Goal: Information Seeking & Learning: Learn about a topic

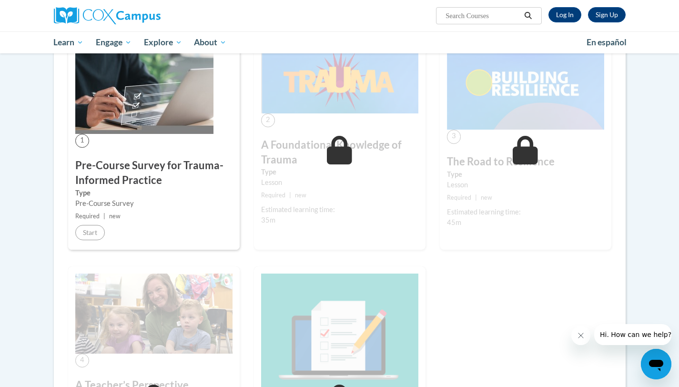
scroll to position [240, 0]
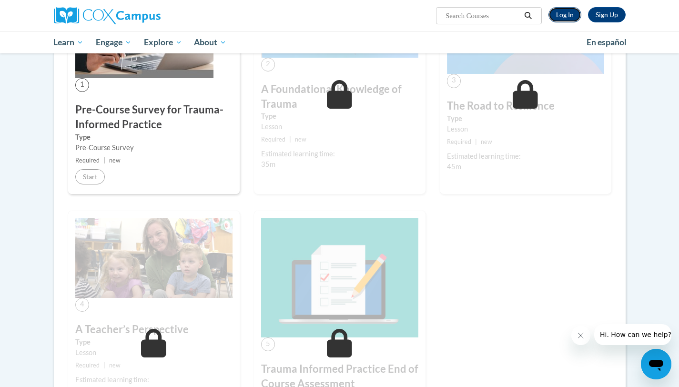
click at [562, 17] on link "Log In" at bounding box center [564, 14] width 33 height 15
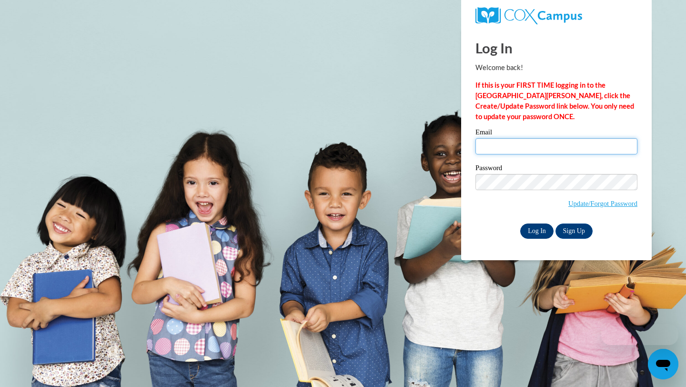
type input "Treynolds940@gmail.com"
click at [538, 231] on input "Log In" at bounding box center [536, 230] width 33 height 15
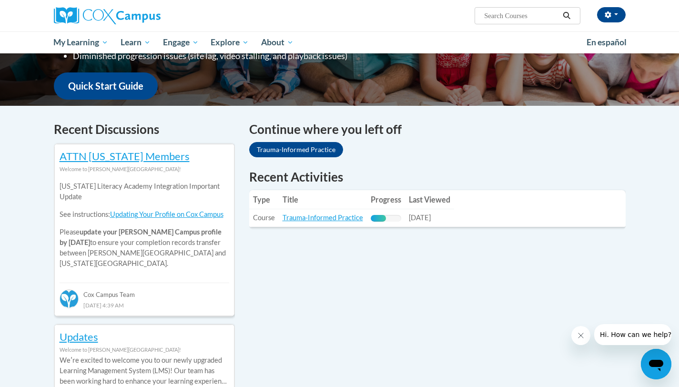
scroll to position [313, 0]
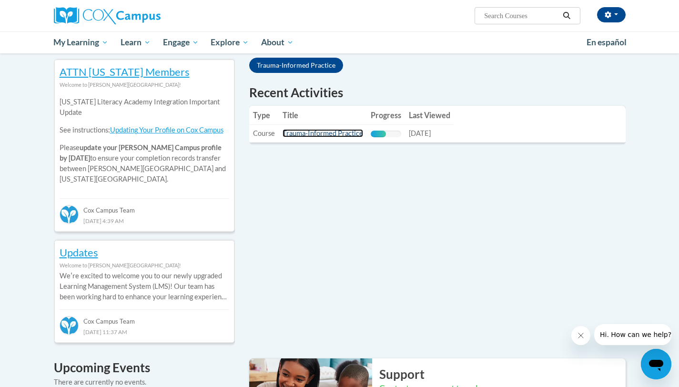
click at [320, 132] on link "Trauma-Informed Practice" at bounding box center [322, 133] width 80 height 8
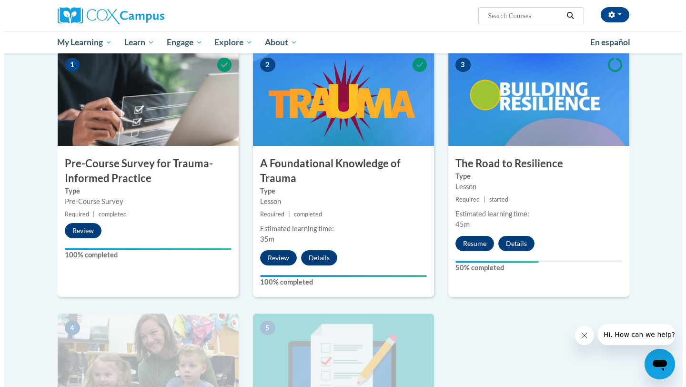
scroll to position [199, 0]
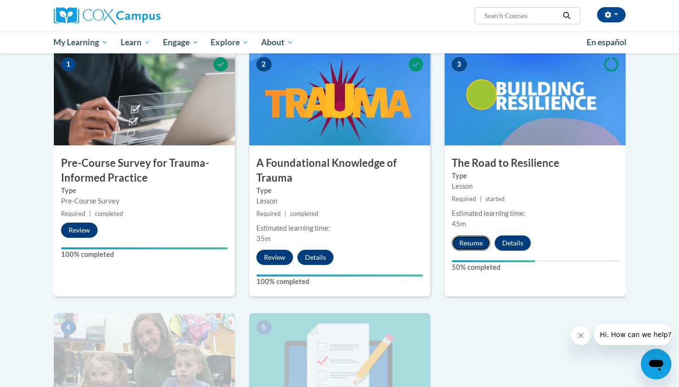
click at [464, 236] on button "Resume" at bounding box center [470, 242] width 39 height 15
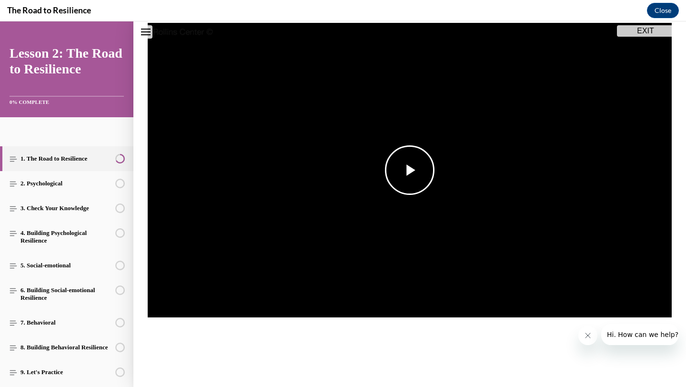
scroll to position [144, 0]
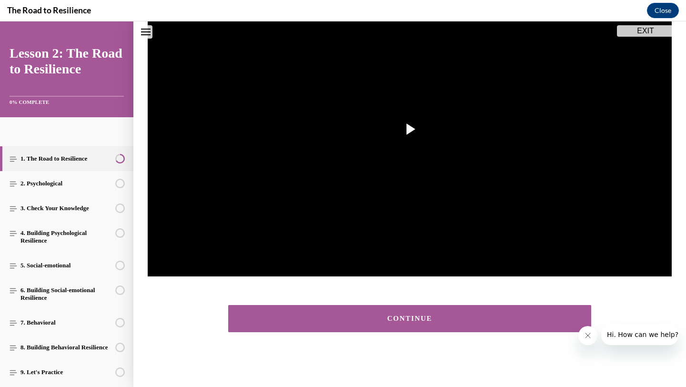
click at [431, 323] on button "CONTINUE" at bounding box center [409, 318] width 363 height 27
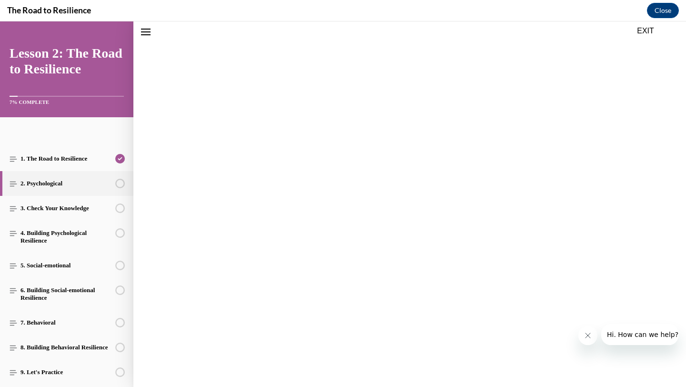
scroll to position [30, 0]
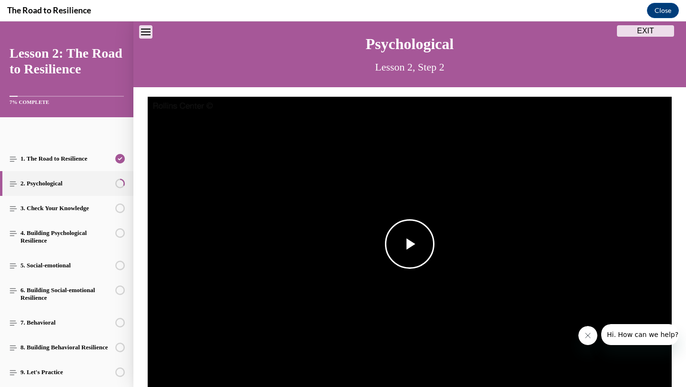
click at [431, 266] on img "Video player" at bounding box center [410, 244] width 524 height 295
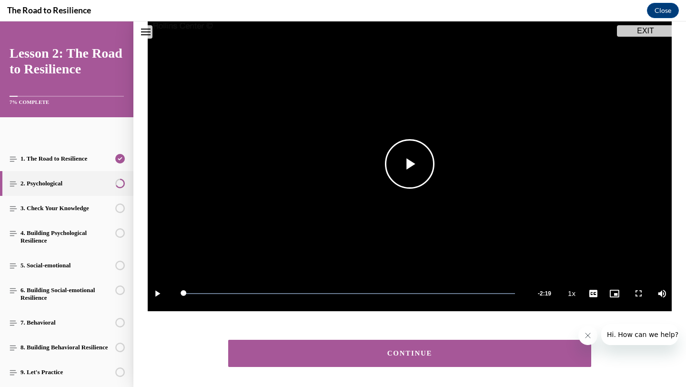
scroll to position [144, 0]
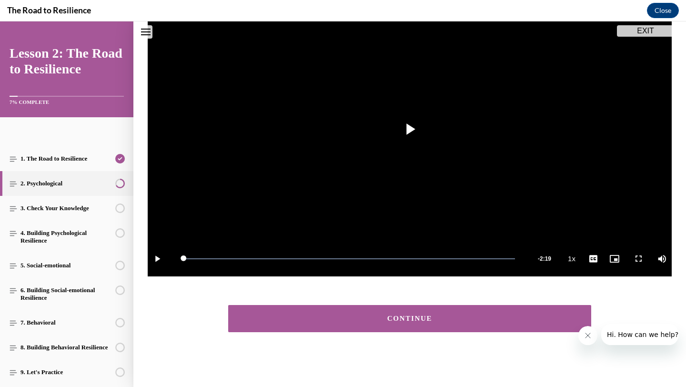
click at [570, 314] on button "CONTINUE" at bounding box center [409, 318] width 363 height 27
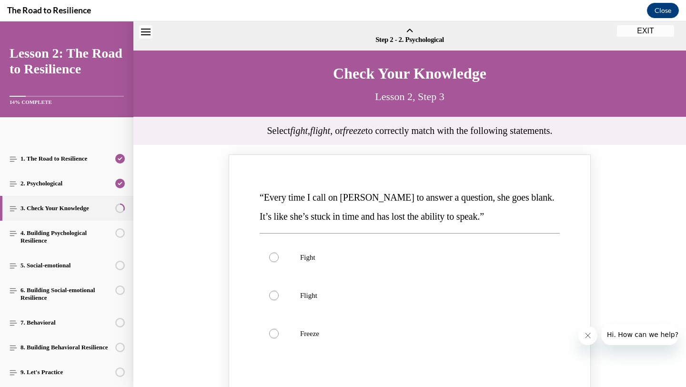
scroll to position [30, 0]
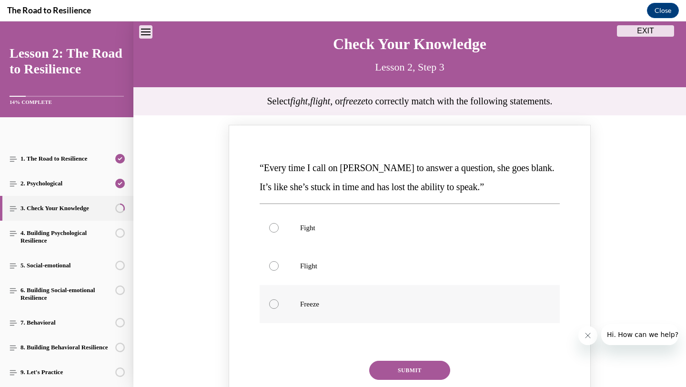
click at [305, 305] on p "Freeze" at bounding box center [418, 304] width 236 height 10
click at [279, 305] on input "Freeze" at bounding box center [274, 304] width 10 height 10
radio input "true"
click at [377, 365] on button "SUBMIT" at bounding box center [409, 370] width 81 height 19
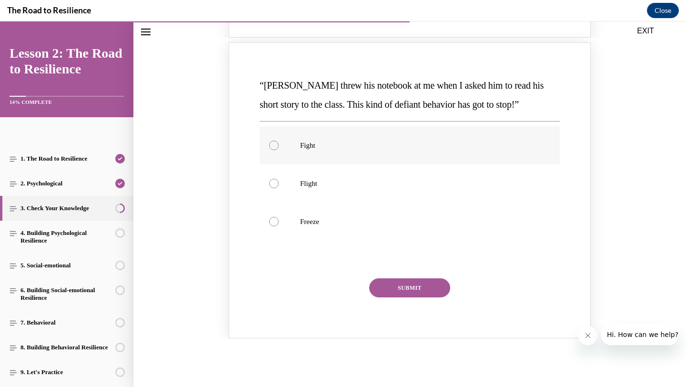
scroll to position [502, 0]
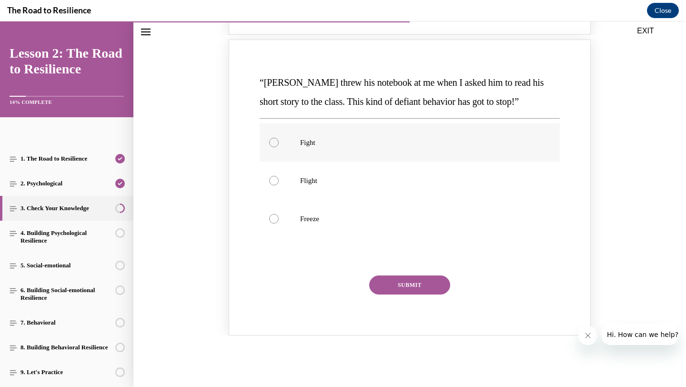
click at [267, 133] on label "Fight" at bounding box center [410, 142] width 300 height 38
click at [269, 138] on input "Fight" at bounding box center [274, 143] width 10 height 10
radio input "true"
click at [389, 282] on button "SUBMIT" at bounding box center [409, 284] width 81 height 19
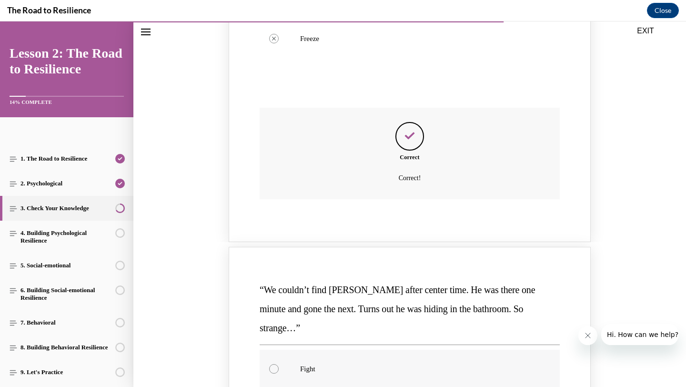
scroll to position [736, 0]
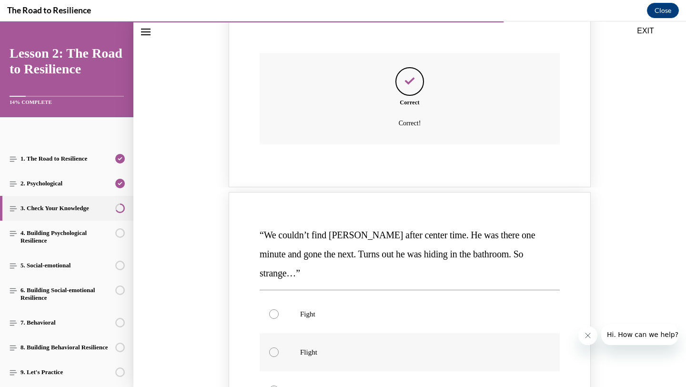
click at [332, 347] on p "Flight" at bounding box center [418, 352] width 236 height 10
click at [279, 347] on input "Flight" at bounding box center [274, 352] width 10 height 10
radio input "true"
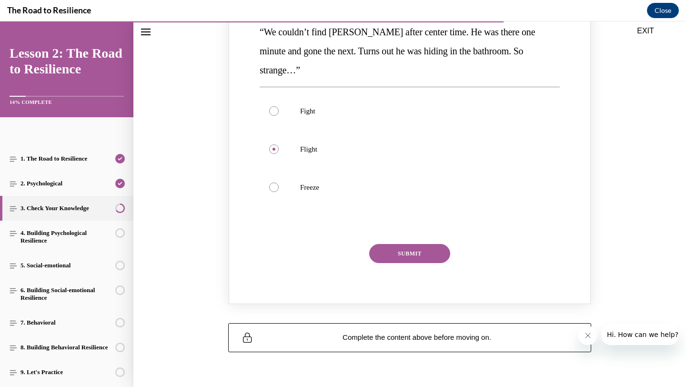
scroll to position [940, 0]
click at [431, 223] on div "“We couldn’t find Orson after center time. He was there one minute and gone the…" at bounding box center [410, 148] width 304 height 257
click at [420, 243] on button "SUBMIT" at bounding box center [409, 252] width 81 height 19
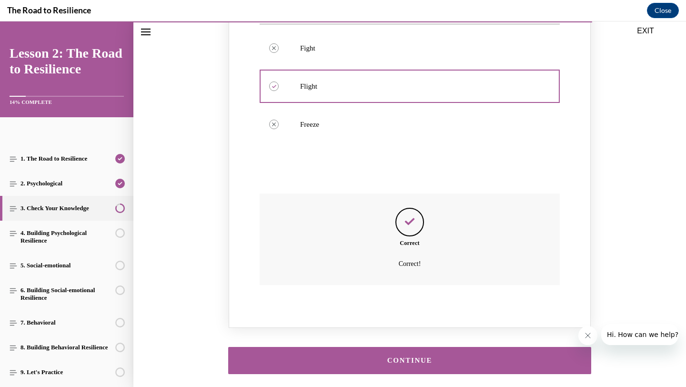
scroll to position [1025, 0]
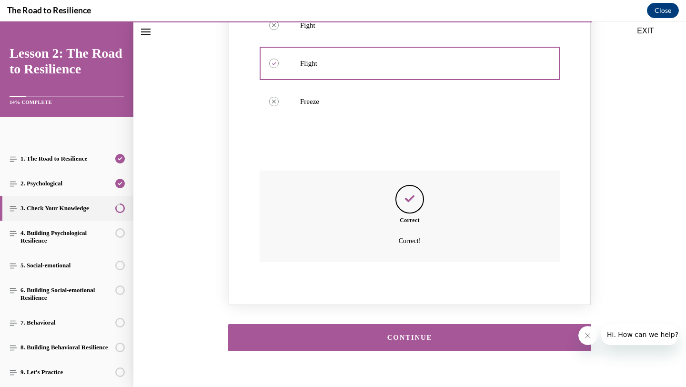
click at [395, 334] on div "CONTINUE" at bounding box center [409, 337] width 333 height 7
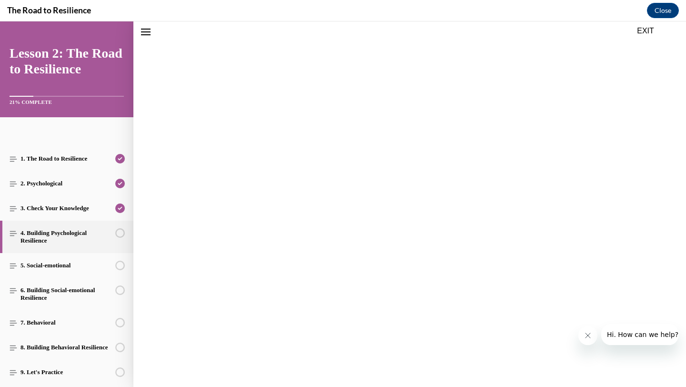
scroll to position [30, 0]
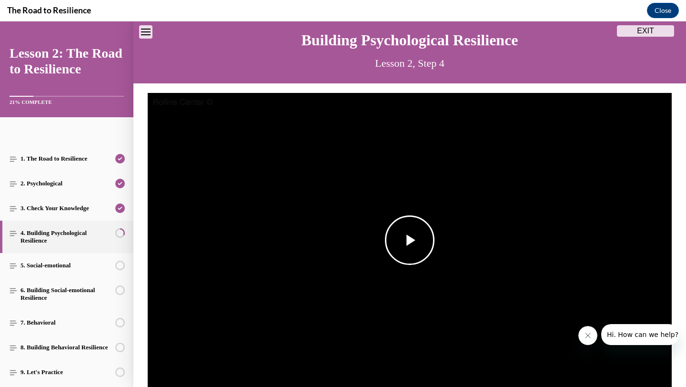
click at [410, 240] on span "Video player" at bounding box center [410, 240] width 0 height 0
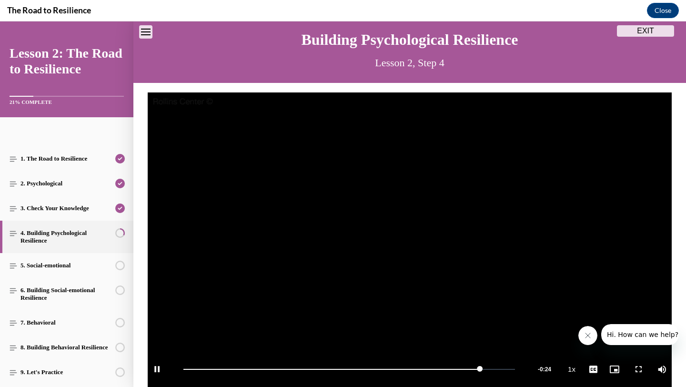
drag, startPoint x: 397, startPoint y: 252, endPoint x: 654, endPoint y: 386, distance: 290.3
click at [650, 386] on figure "Video Player is loading. Play Video Pause Loaded : 89.45% 3:27 Remaining Time -…" at bounding box center [410, 244] width 524 height 304
drag, startPoint x: 209, startPoint y: 386, endPoint x: 188, endPoint y: 386, distance: 21.0
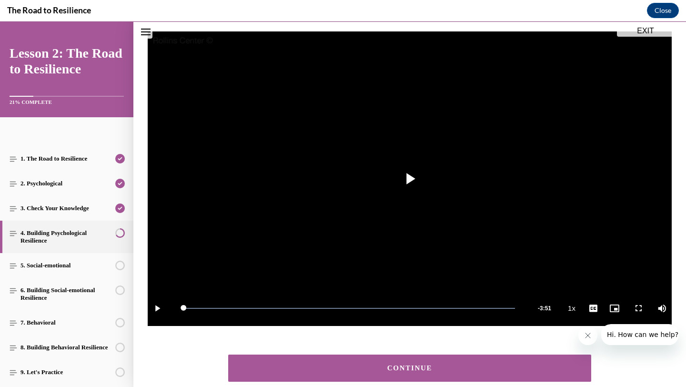
scroll to position [144, 0]
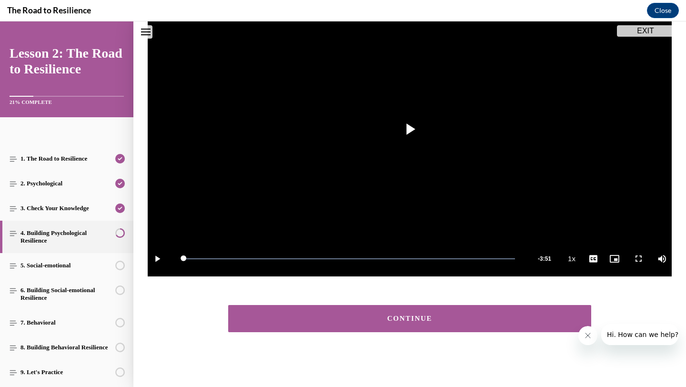
click at [419, 319] on div "CONTINUE" at bounding box center [409, 318] width 333 height 7
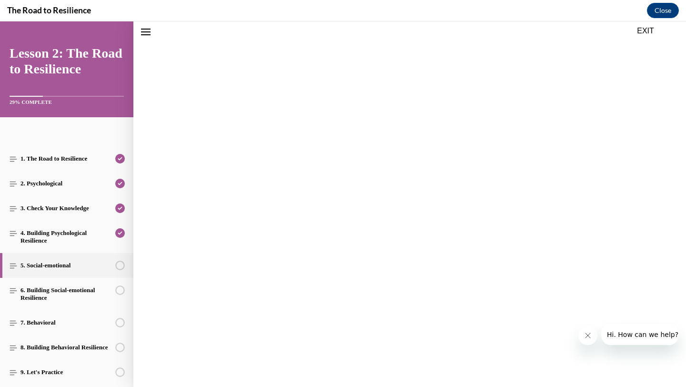
scroll to position [30, 0]
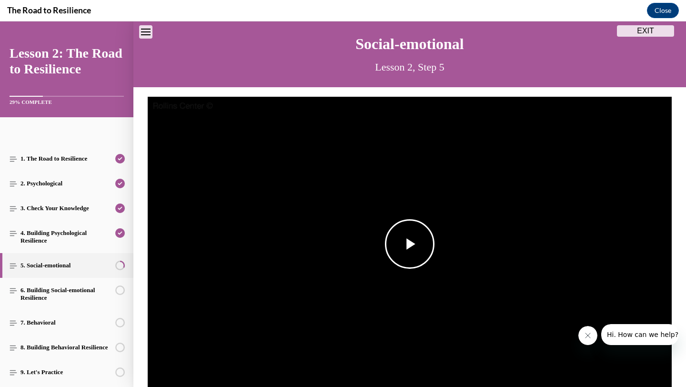
click at [410, 244] on span "Video player" at bounding box center [410, 244] width 0 height 0
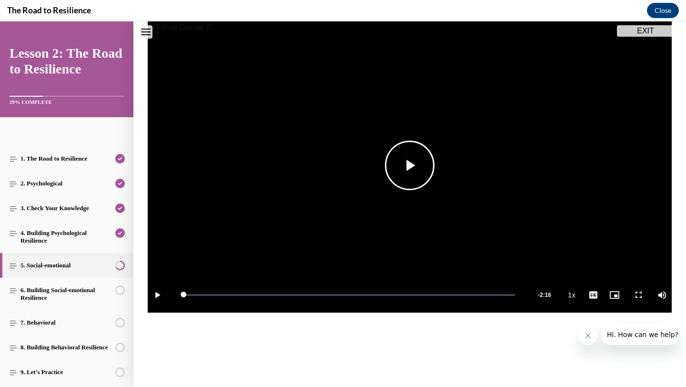
scroll to position [144, 0]
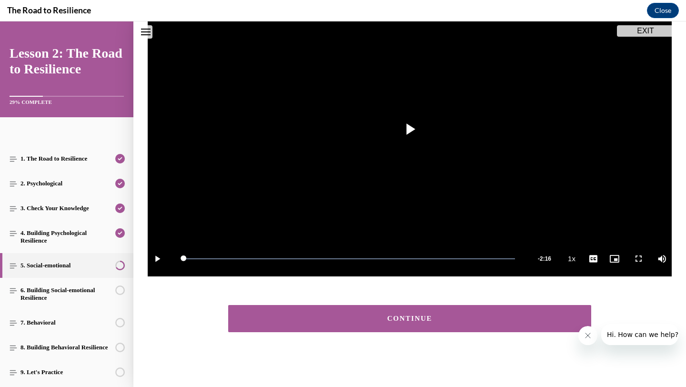
click at [511, 315] on div "CONTINUE" at bounding box center [409, 318] width 333 height 7
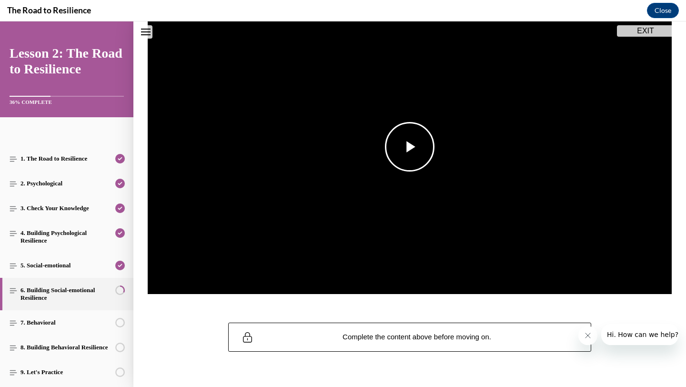
scroll to position [78, 0]
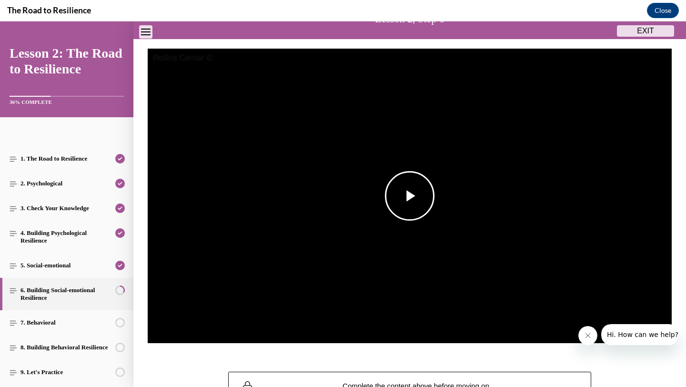
click at [435, 212] on img "Video player" at bounding box center [410, 196] width 524 height 295
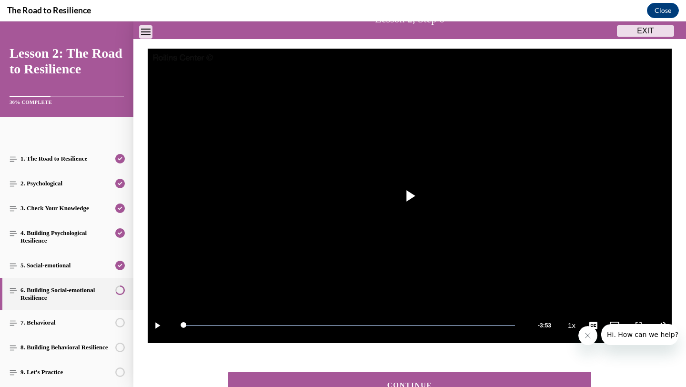
scroll to position [144, 0]
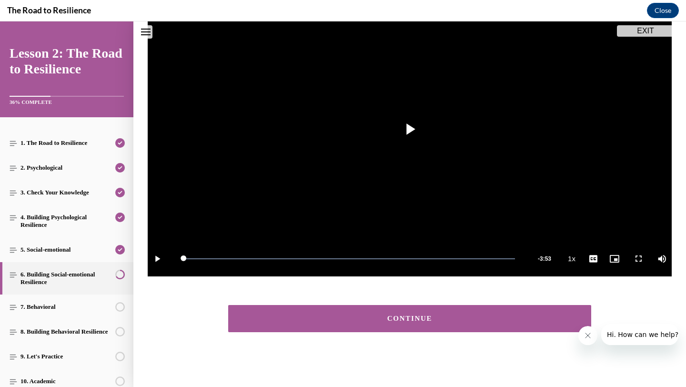
click at [500, 321] on div "CONTINUE" at bounding box center [409, 318] width 333 height 7
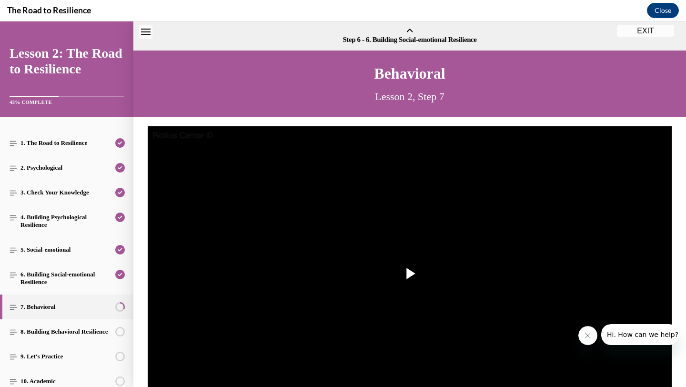
scroll to position [30, 0]
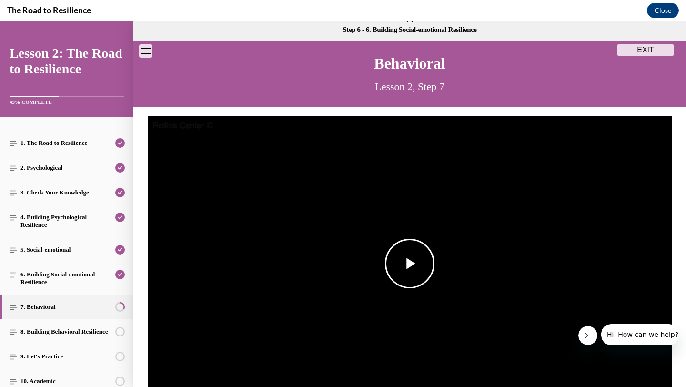
click at [410, 263] on span "Video player" at bounding box center [410, 263] width 0 height 0
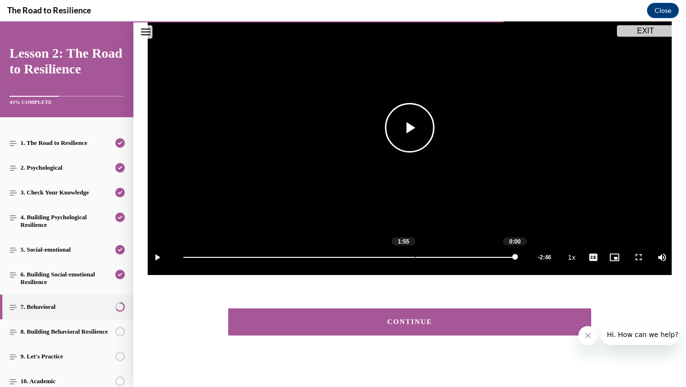
scroll to position [154, 0]
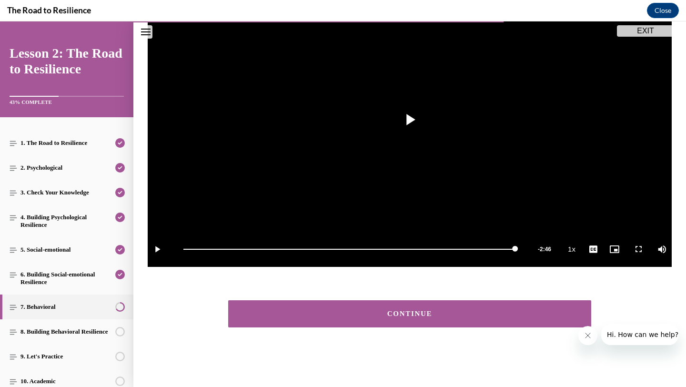
click at [454, 315] on div "CONTINUE" at bounding box center [409, 313] width 333 height 7
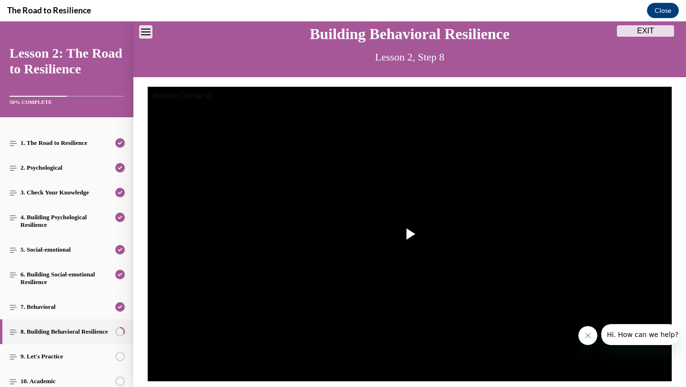
scroll to position [156, 0]
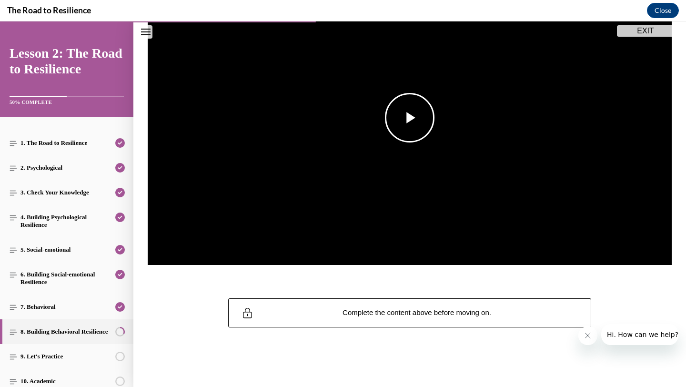
click at [410, 118] on span "Video player" at bounding box center [410, 118] width 0 height 0
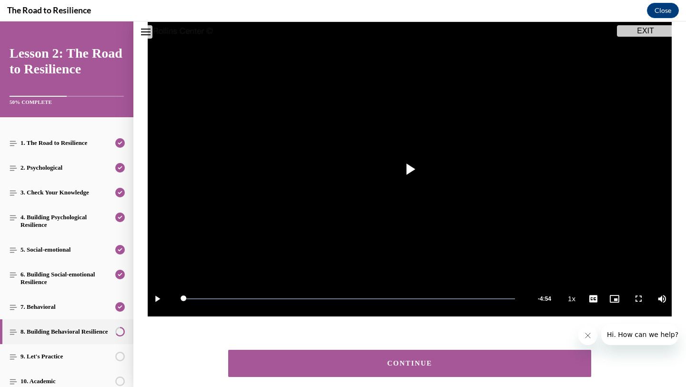
click at [477, 356] on button "CONTINUE" at bounding box center [409, 363] width 363 height 27
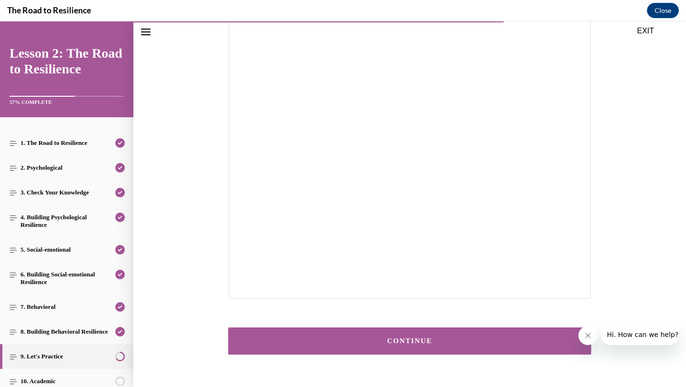
scroll to position [152, 0]
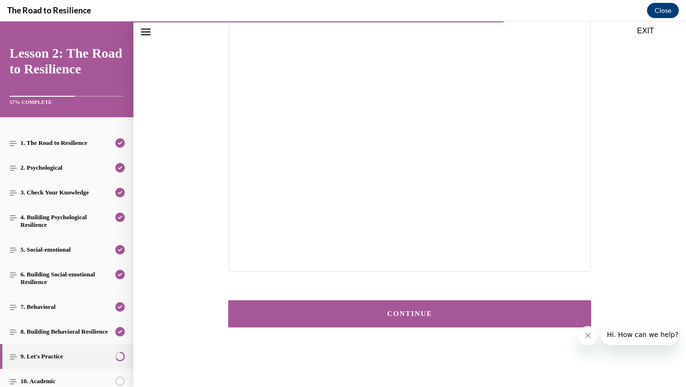
click at [446, 316] on div "CONTINUE" at bounding box center [409, 313] width 333 height 7
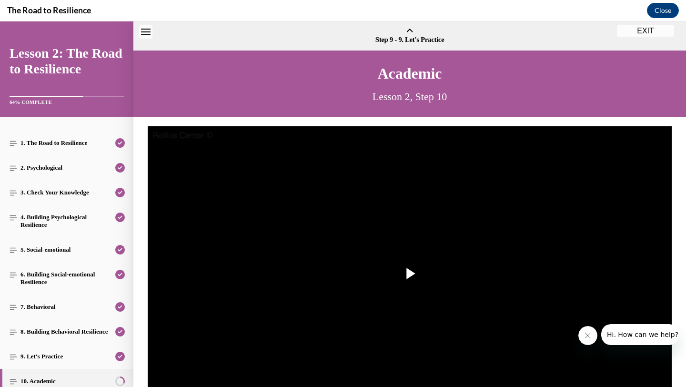
scroll to position [30, 0]
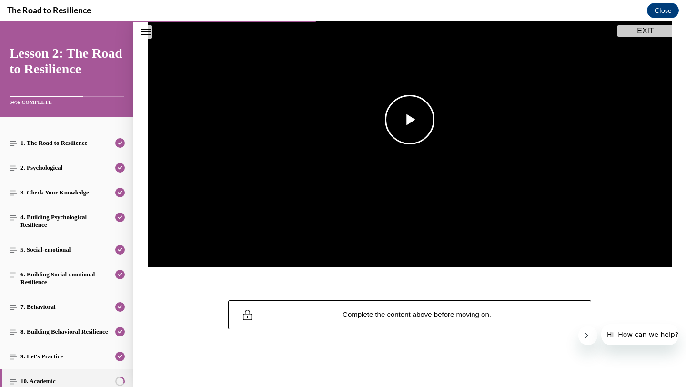
click at [410, 120] on span "Video player" at bounding box center [410, 120] width 0 height 0
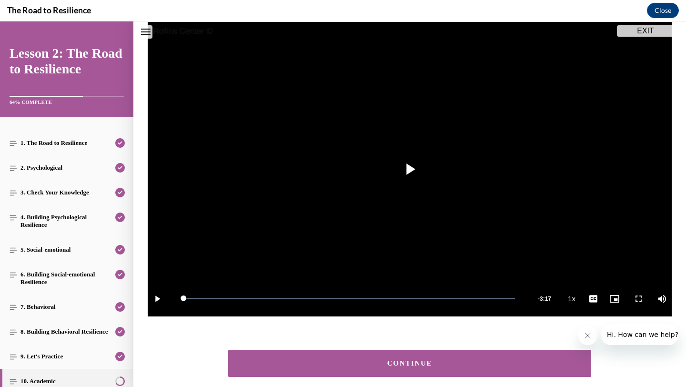
click at [433, 367] on button "CONTINUE" at bounding box center [409, 363] width 363 height 27
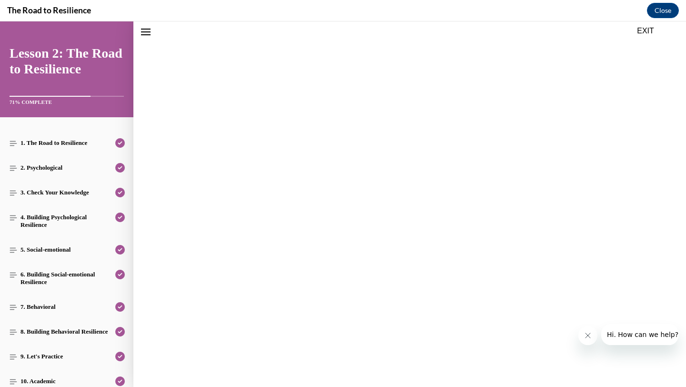
scroll to position [30, 0]
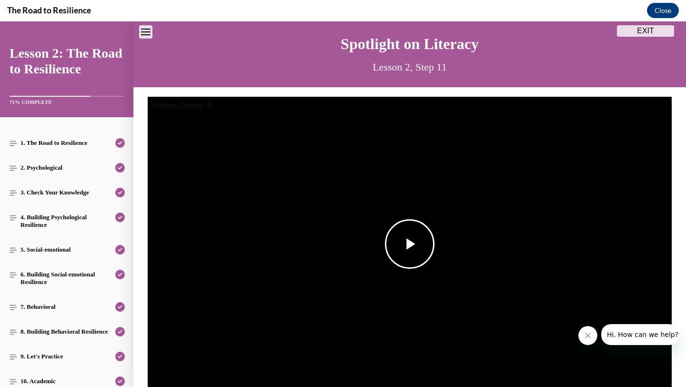
click at [410, 244] on span "Video player" at bounding box center [410, 244] width 0 height 0
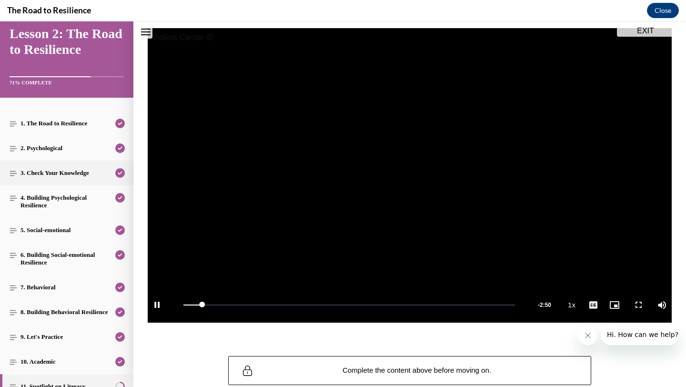
scroll to position [138, 0]
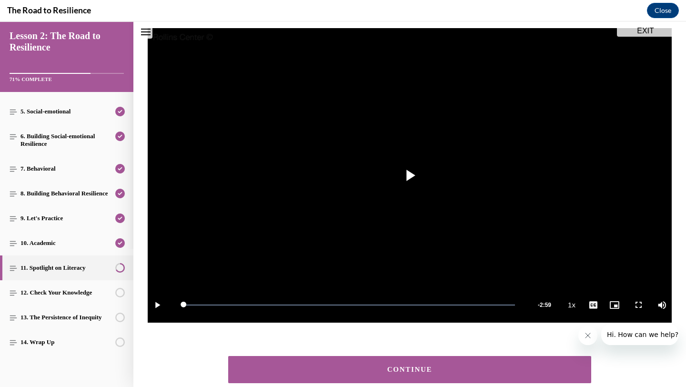
click at [360, 372] on div "CONTINUE" at bounding box center [409, 369] width 333 height 7
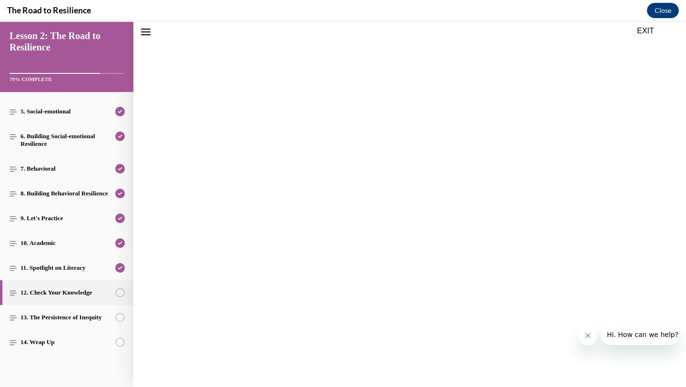
scroll to position [30, 0]
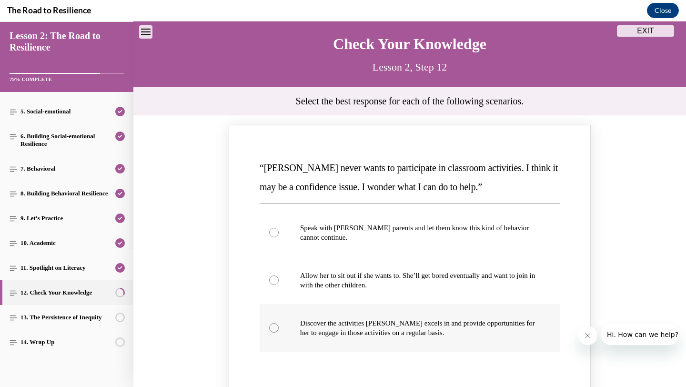
click at [276, 329] on div "Knowledge check: Multiple choice" at bounding box center [274, 328] width 10 height 10
click at [276, 329] on input "Discover the activities Mattison excels in and provide opportunities for her to…" at bounding box center [274, 328] width 10 height 10
radio input "true"
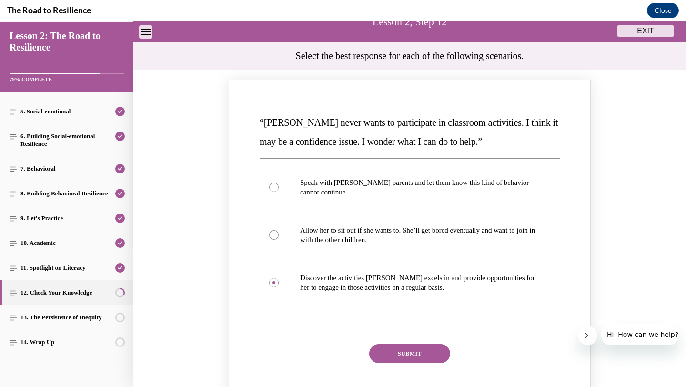
scroll to position [95, 0]
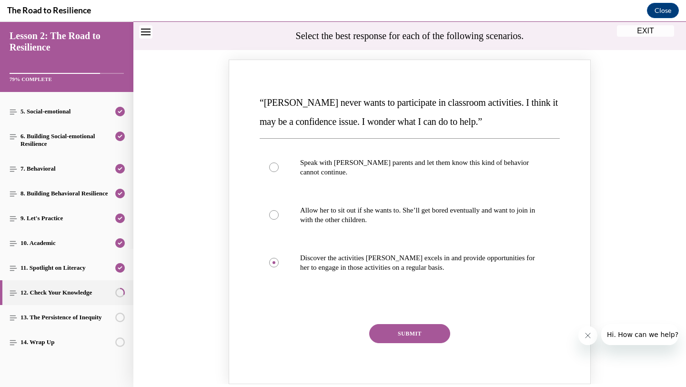
click at [396, 332] on button "SUBMIT" at bounding box center [409, 333] width 81 height 19
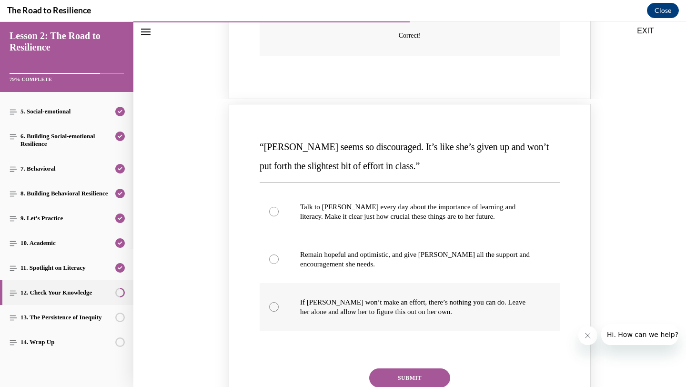
scroll to position [469, 0]
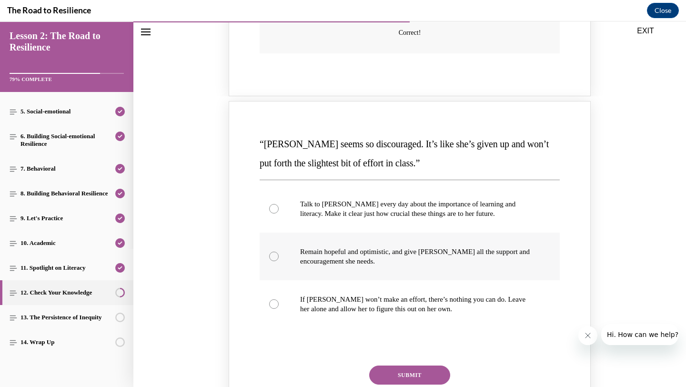
click at [295, 265] on label "Remain hopeful and optimistic, and give Alyson all the support and encouragemen…" at bounding box center [410, 256] width 300 height 48
click at [279, 261] on input "Remain hopeful and optimistic, and give Alyson all the support and encouragemen…" at bounding box center [274, 256] width 10 height 10
radio input "true"
click at [448, 373] on button "SUBMIT" at bounding box center [409, 374] width 81 height 19
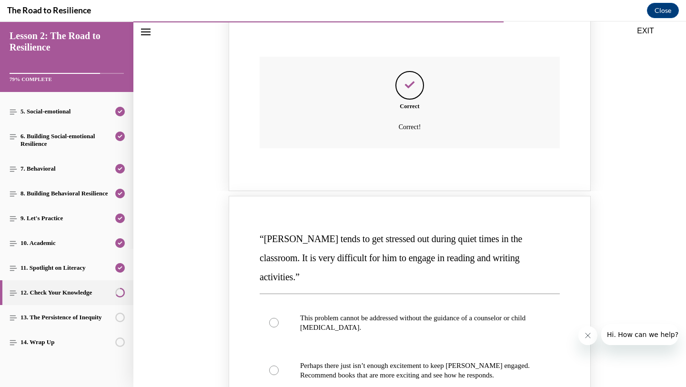
scroll to position [860, 0]
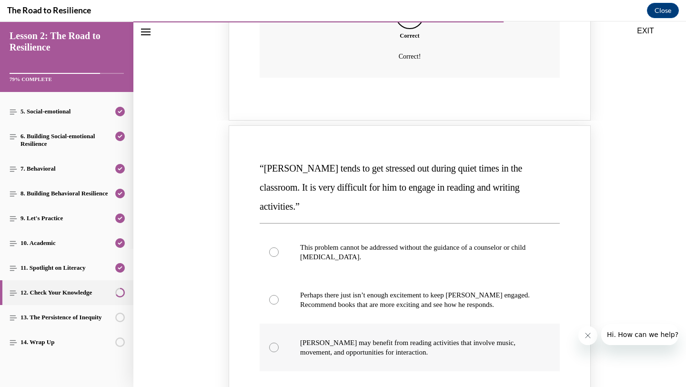
click at [280, 334] on label "Harrison may benefit from reading activities that involve music, movement, and …" at bounding box center [410, 347] width 300 height 48
click at [279, 342] on input "Harrison may benefit from reading activities that involve music, movement, and …" at bounding box center [274, 347] width 10 height 10
radio input "true"
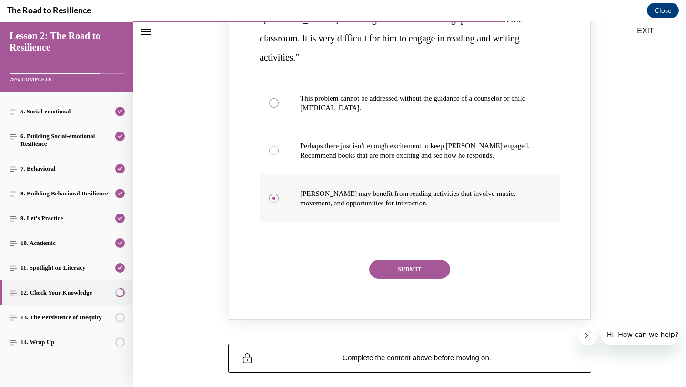
scroll to position [1035, 0]
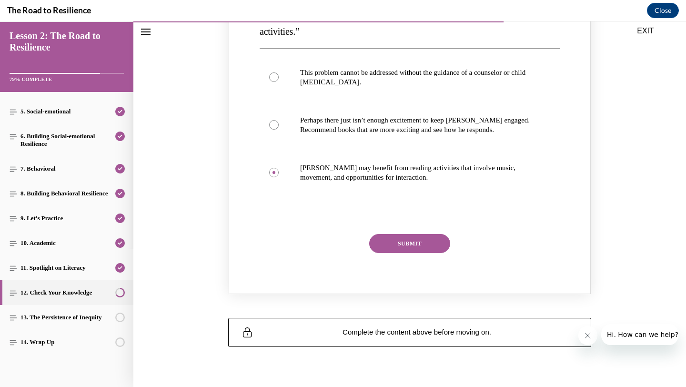
click at [405, 234] on button "SUBMIT" at bounding box center [409, 243] width 81 height 19
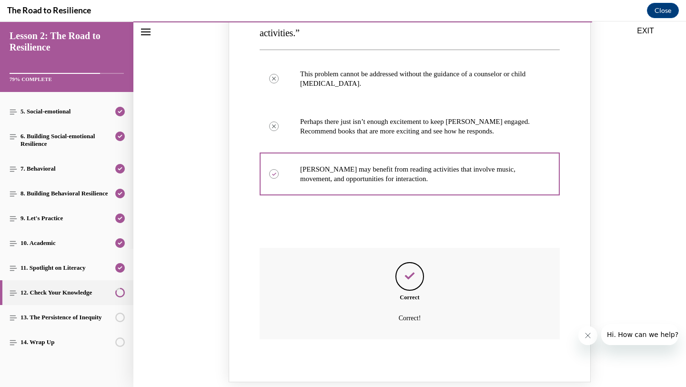
scroll to position [1120, 0]
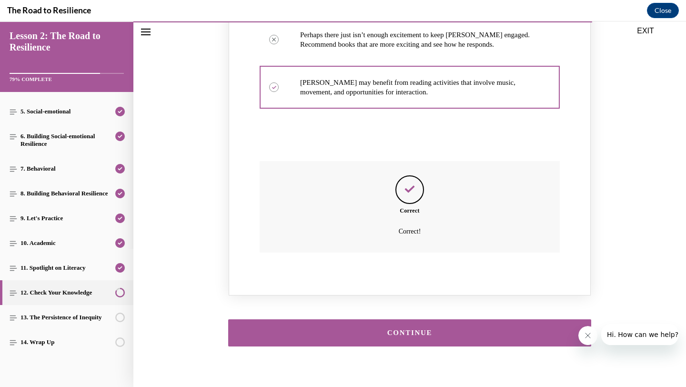
click at [438, 329] on div "CONTINUE" at bounding box center [409, 332] width 333 height 7
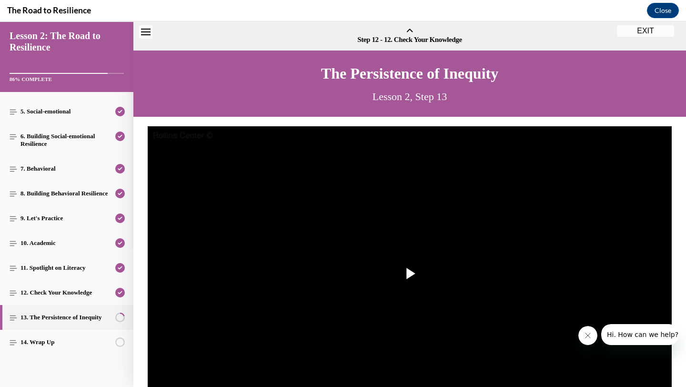
scroll to position [30, 0]
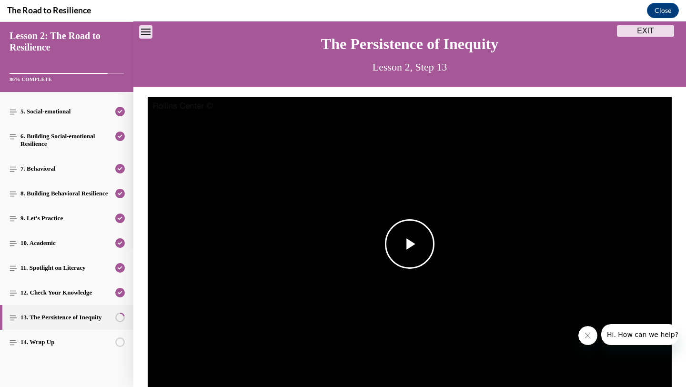
click at [410, 244] on span "Video player" at bounding box center [410, 244] width 0 height 0
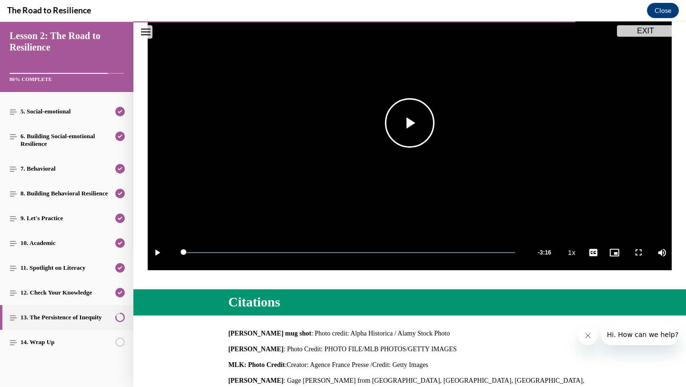
scroll to position [325, 0]
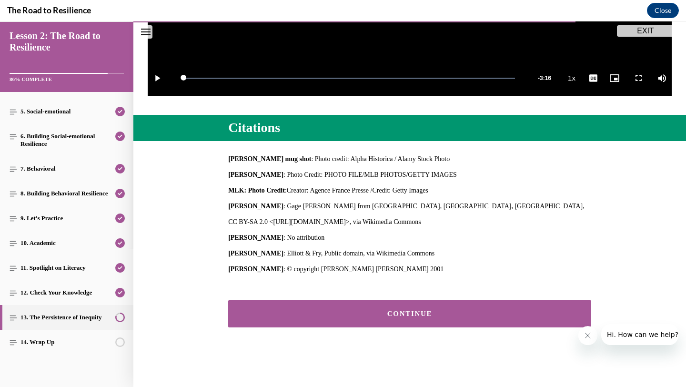
click at [353, 308] on button "CONTINUE" at bounding box center [409, 313] width 363 height 27
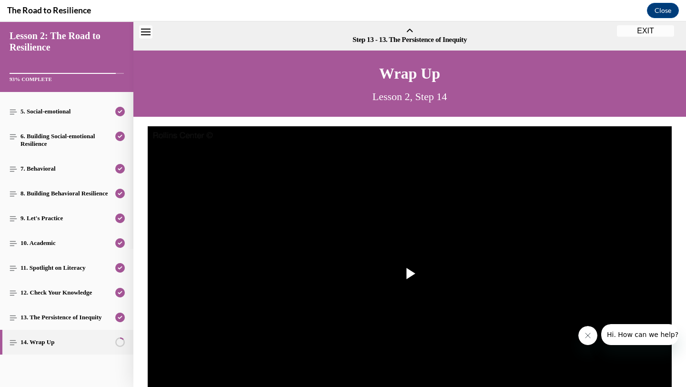
scroll to position [30, 0]
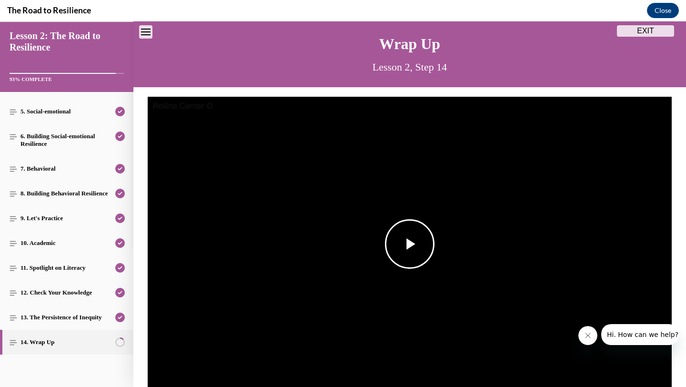
click at [410, 244] on span "Video player" at bounding box center [410, 244] width 0 height 0
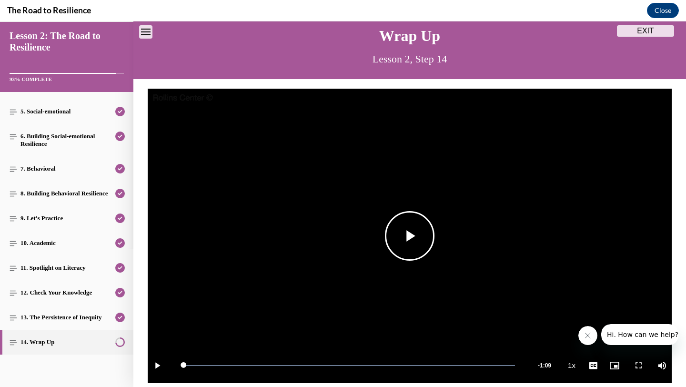
scroll to position [0, 0]
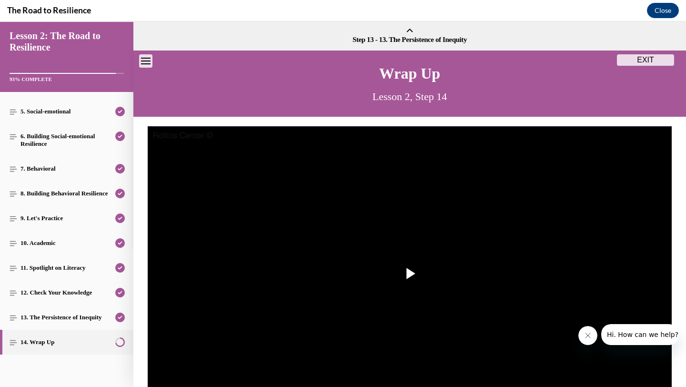
click at [635, 61] on button "EXIT" at bounding box center [645, 59] width 57 height 11
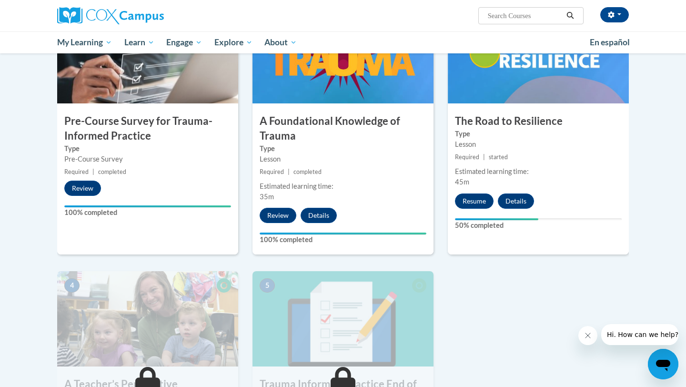
scroll to position [266, 0]
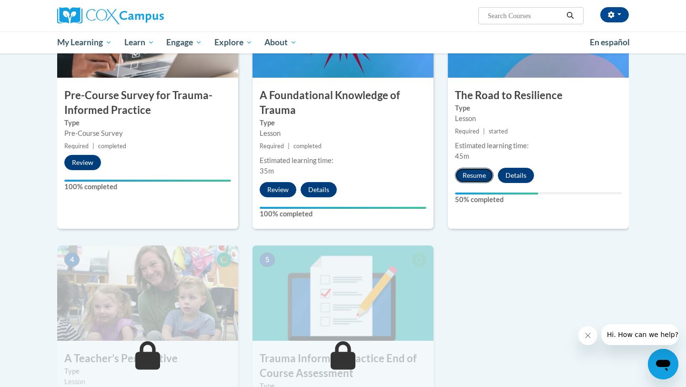
click at [468, 176] on button "Resume" at bounding box center [474, 175] width 39 height 15
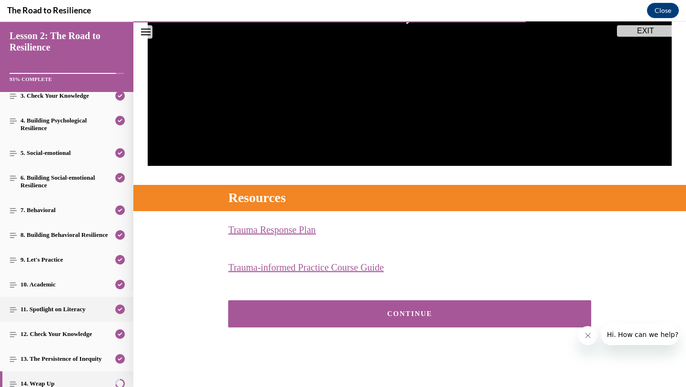
scroll to position [138, 0]
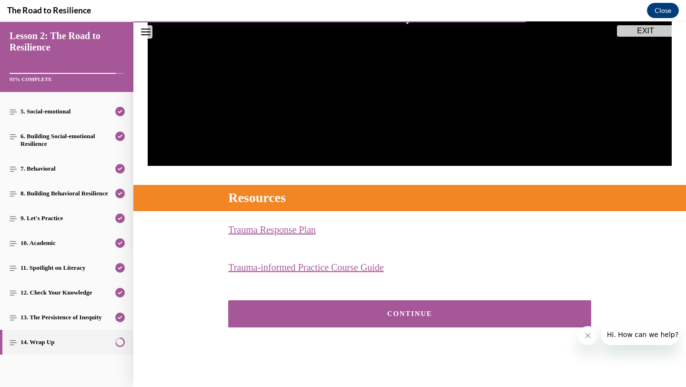
click at [339, 311] on div "CONTINUE" at bounding box center [409, 313] width 333 height 7
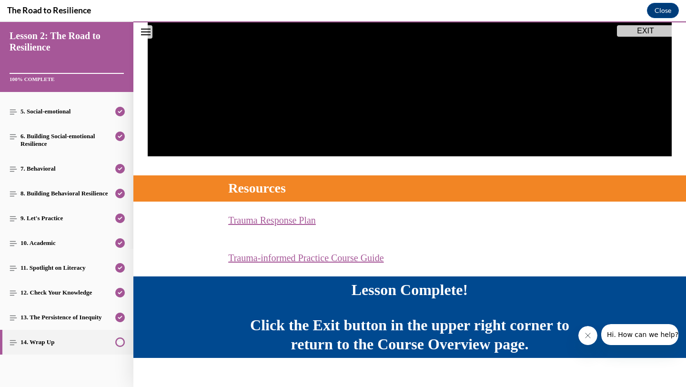
scroll to position [280, 0]
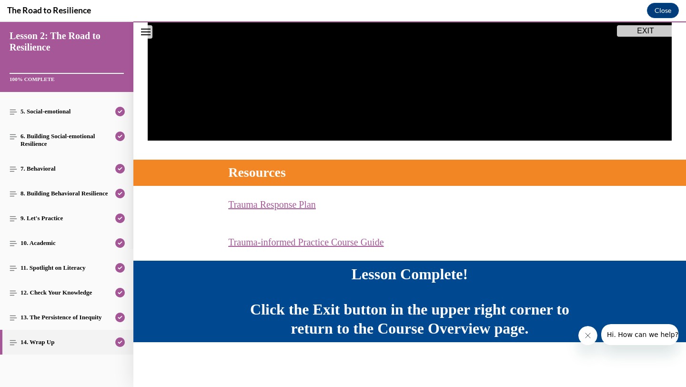
click at [628, 34] on button "EXIT" at bounding box center [645, 30] width 57 height 11
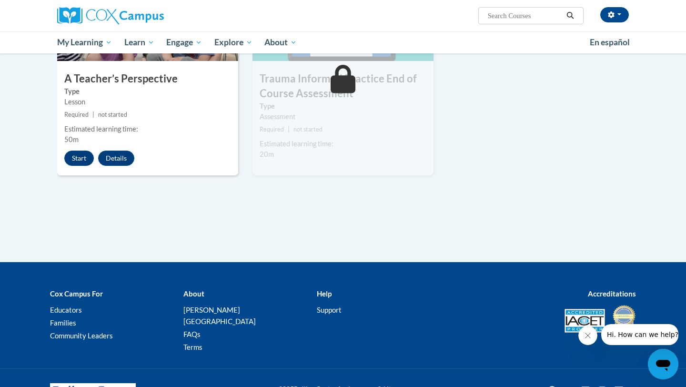
scroll to position [547, 0]
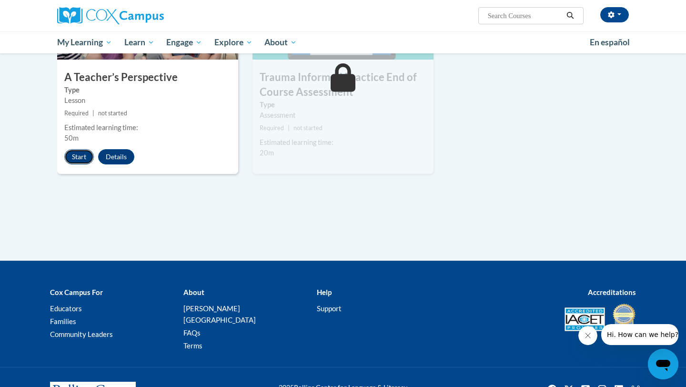
click at [70, 155] on button "Start" at bounding box center [79, 156] width 30 height 15
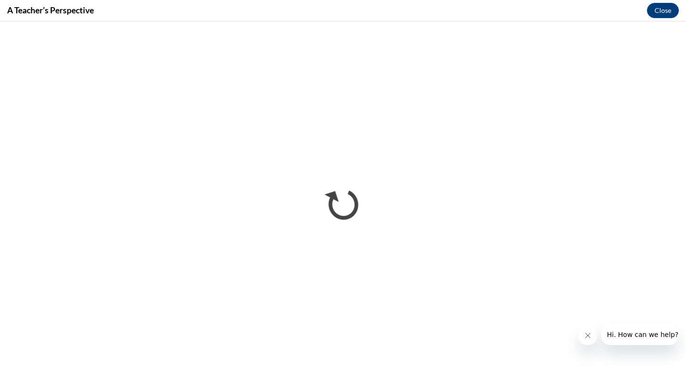
scroll to position [0, 0]
